Goal: Task Accomplishment & Management: Use online tool/utility

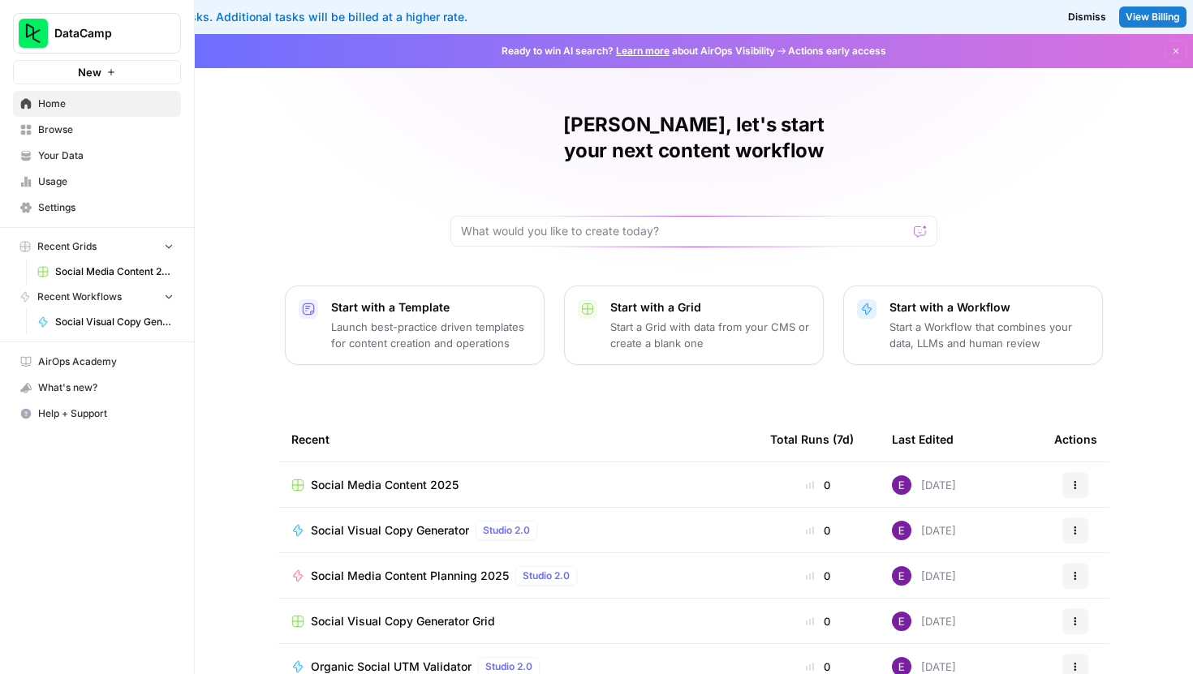
click at [384, 477] on span "Social Media Content 2025" at bounding box center [385, 485] width 148 height 16
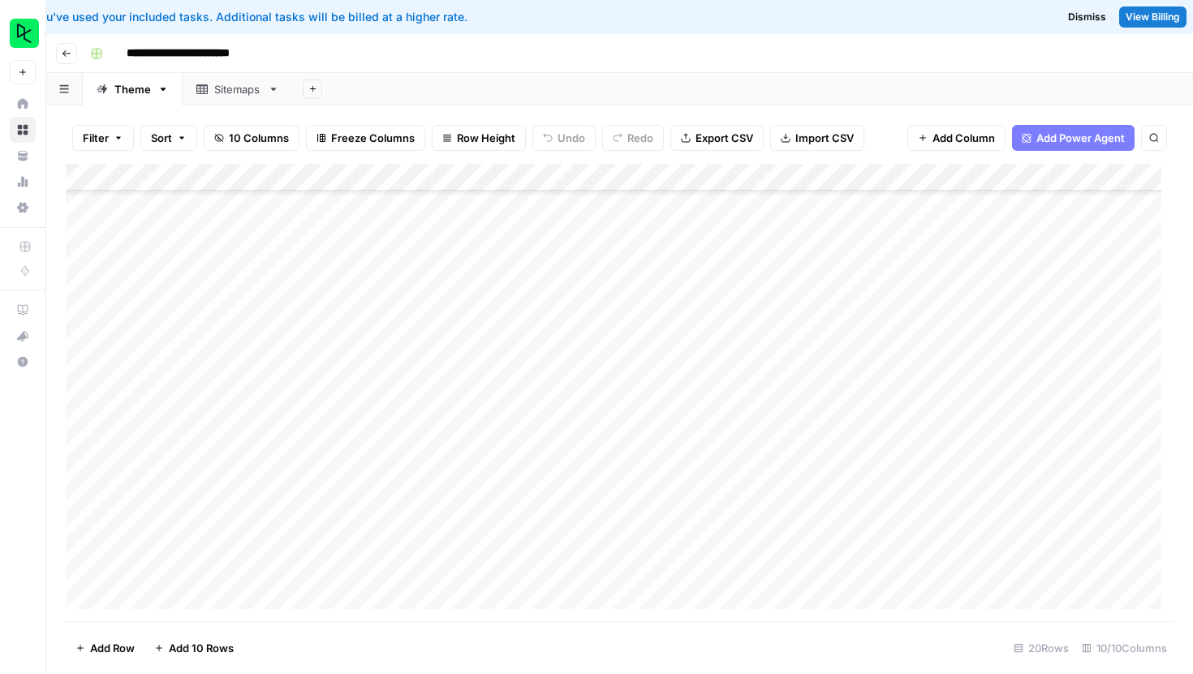
scroll to position [160, 0]
click at [161, 596] on div "Add Column" at bounding box center [620, 393] width 1108 height 458
click at [495, 647] on footer "Add Row Add 10 Rows 21 Rows 10/10 Columns" at bounding box center [620, 648] width 1108 height 53
click at [653, 646] on footer "Add Row Add 10 Rows 21 Rows 10/10 Columns" at bounding box center [620, 648] width 1108 height 53
